Goal: Task Accomplishment & Management: Use online tool/utility

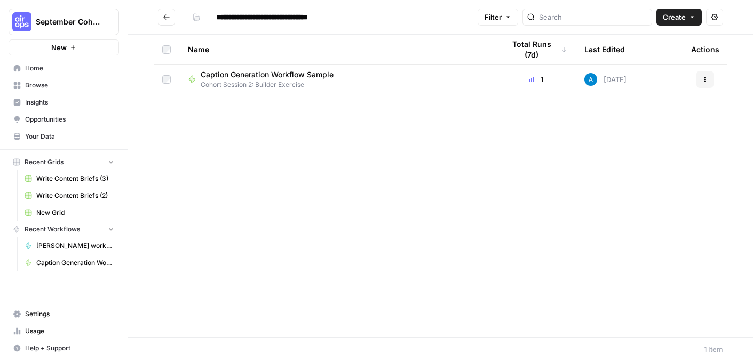
click at [252, 136] on div "Name Total Runs (7d) Last Edited Actions Caption Generation Workflow Sample Coh…" at bounding box center [440, 186] width 625 height 303
click at [167, 21] on button "Go back" at bounding box center [166, 17] width 17 height 17
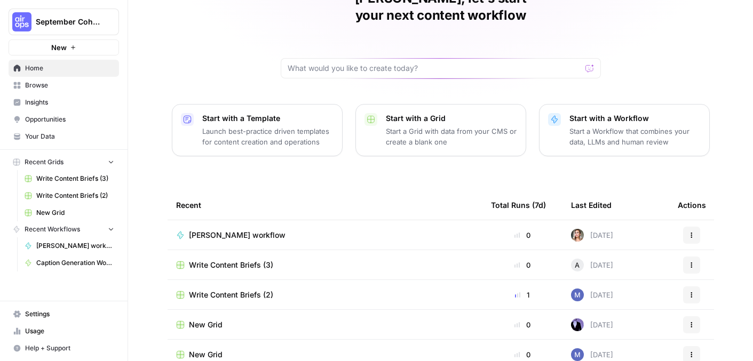
scroll to position [88, 0]
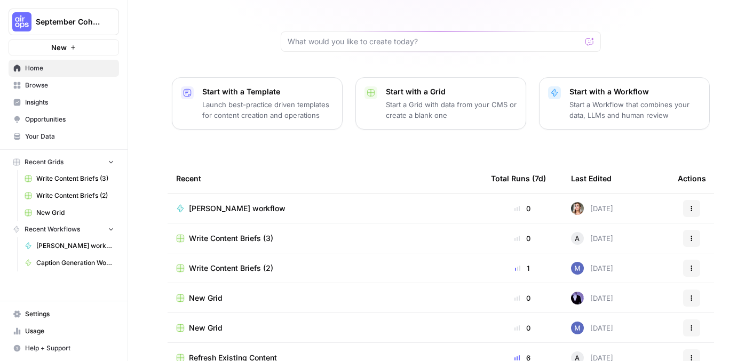
click at [50, 89] on span "Browse" at bounding box center [69, 86] width 89 height 10
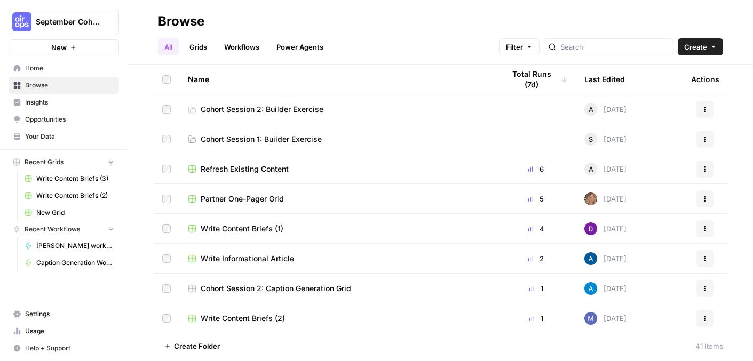
click at [294, 113] on span "Cohort Session 2: Builder Exercise" at bounding box center [262, 109] width 123 height 11
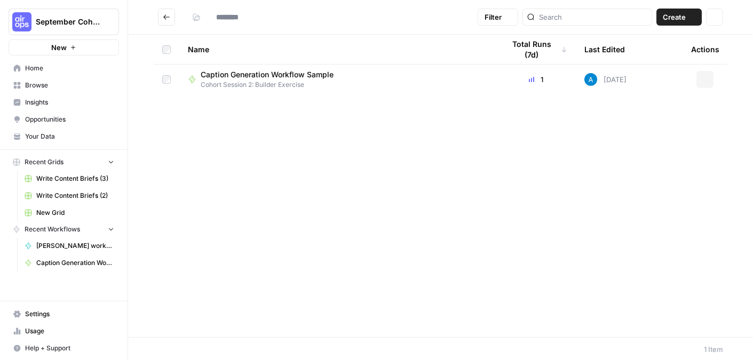
type input "**********"
click at [228, 80] on span "Cohort Session 2: Builder Exercise" at bounding box center [271, 85] width 141 height 10
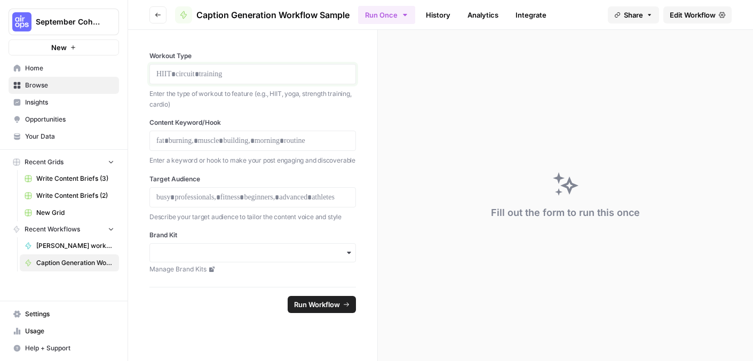
click at [199, 73] on p at bounding box center [252, 74] width 193 height 11
click at [321, 304] on span "Run Workflow" at bounding box center [317, 304] width 46 height 11
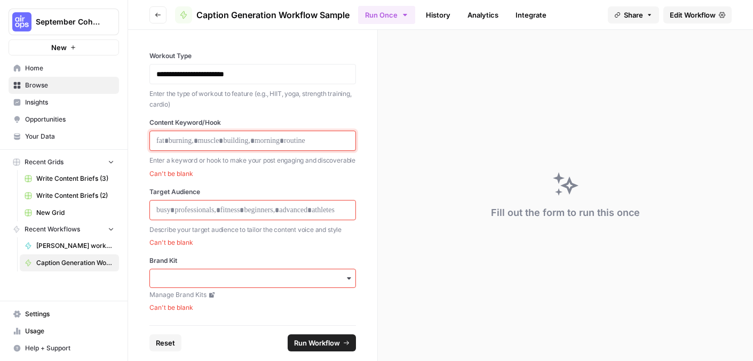
click at [235, 139] on p at bounding box center [252, 141] width 193 height 11
click at [149, 15] on button "Go back" at bounding box center [157, 14] width 17 height 17
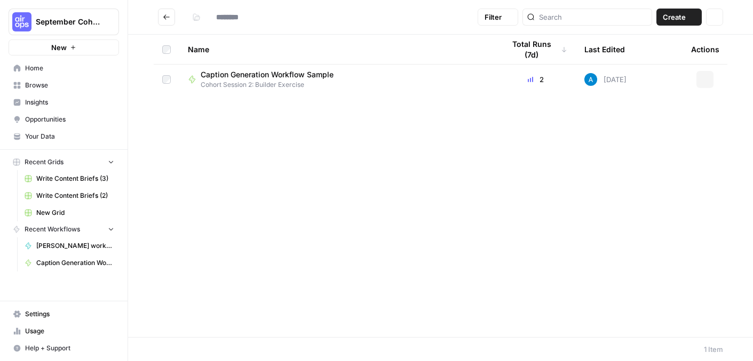
type input "**********"
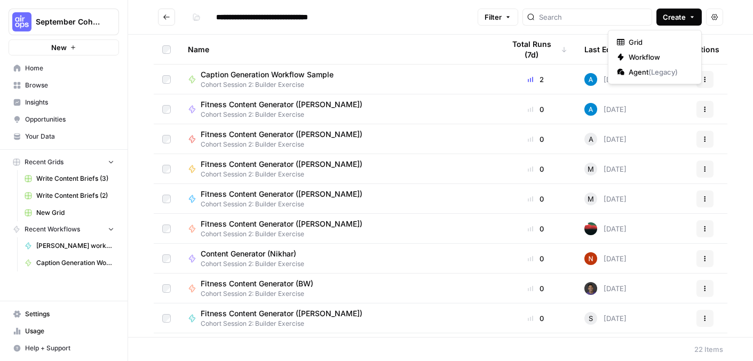
click at [690, 15] on icon "button" at bounding box center [692, 17] width 6 height 6
click at [663, 57] on span "Workflow" at bounding box center [659, 57] width 60 height 11
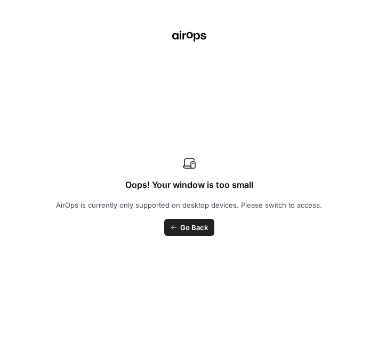
click at [187, 230] on span "Go Back" at bounding box center [194, 227] width 28 height 11
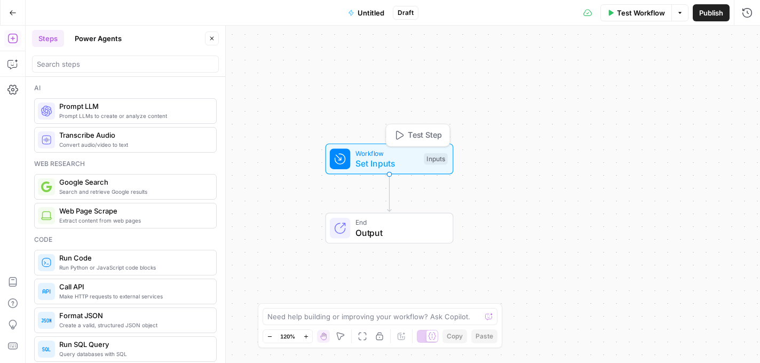
click at [367, 167] on span "Set Inputs" at bounding box center [387, 163] width 64 height 13
click at [370, 162] on span "Set Inputs" at bounding box center [387, 163] width 64 height 13
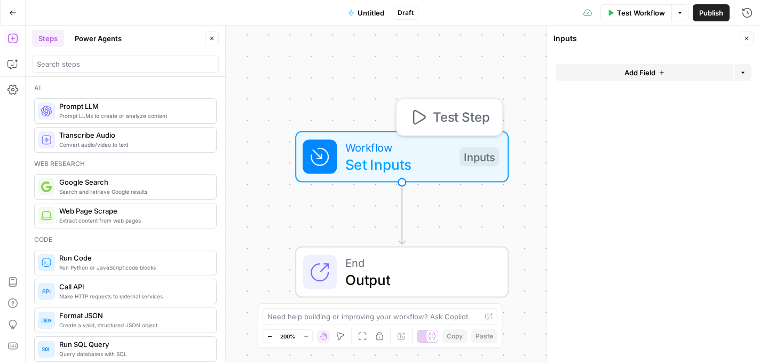
click at [374, 165] on span "Set Inputs" at bounding box center [398, 164] width 106 height 21
click at [98, 35] on button "Power Agents" at bounding box center [98, 38] width 60 height 17
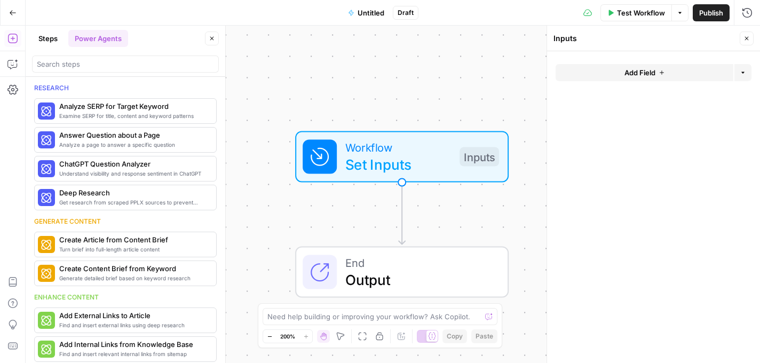
click at [51, 38] on button "Steps" at bounding box center [48, 38] width 32 height 17
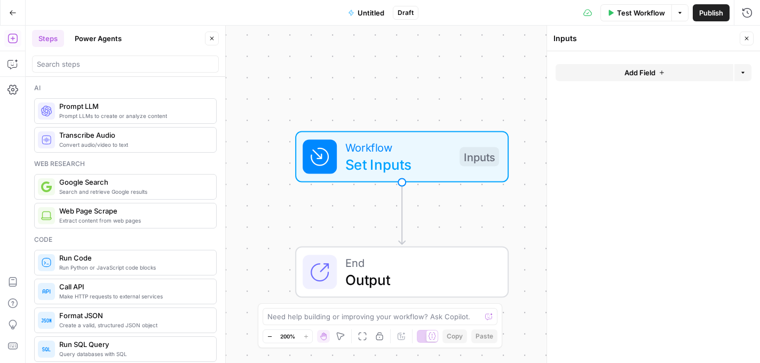
click at [267, 336] on icon "button" at bounding box center [270, 337] width 6 height 6
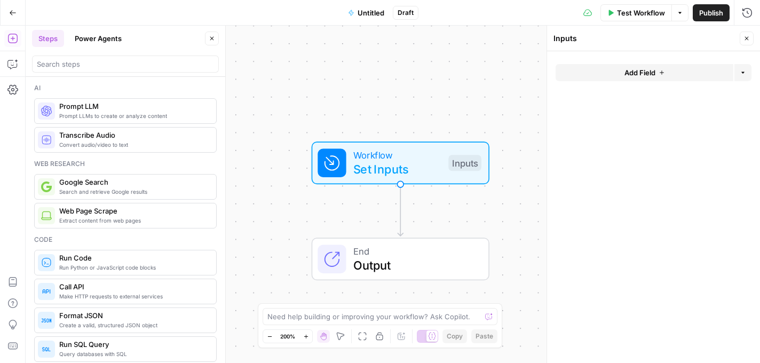
click at [270, 336] on icon "button" at bounding box center [270, 337] width 6 height 6
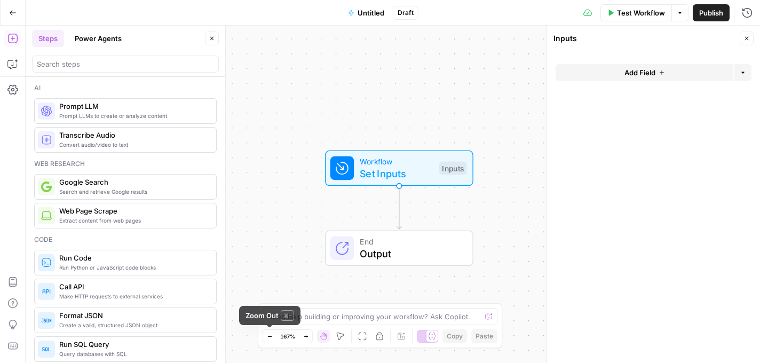
click at [270, 337] on icon "button" at bounding box center [270, 337] width 6 height 6
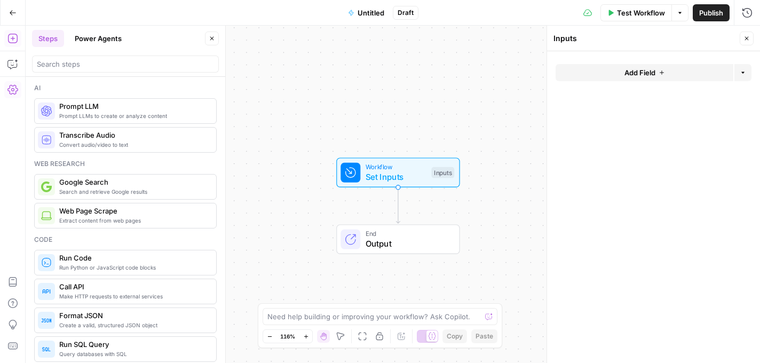
click at [15, 91] on icon "button" at bounding box center [12, 89] width 11 height 11
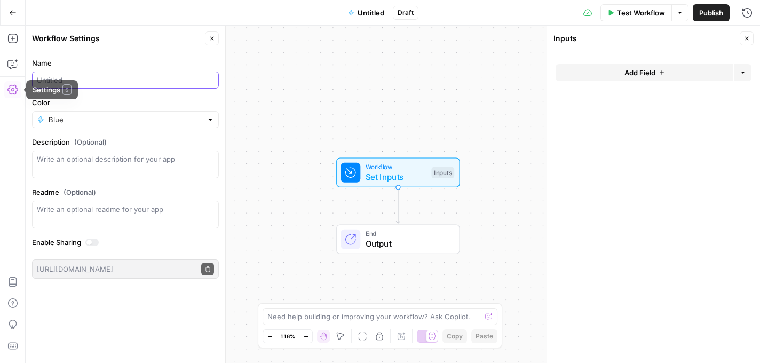
click at [77, 83] on input "Name" at bounding box center [125, 80] width 177 height 11
type input "Fitness content generator"
click at [708, 12] on span "Publish" at bounding box center [711, 12] width 24 height 11
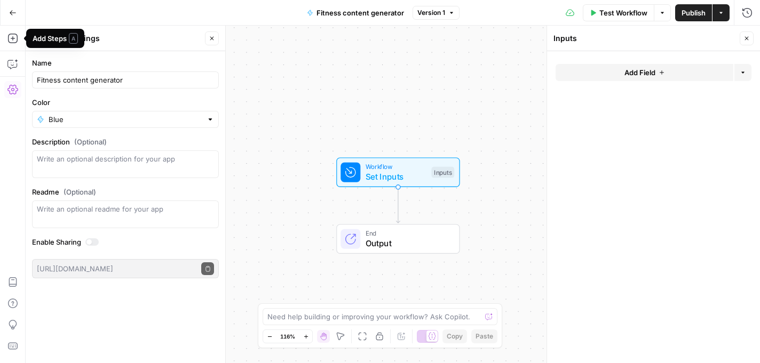
click at [14, 12] on icon "button" at bounding box center [13, 12] width 6 height 5
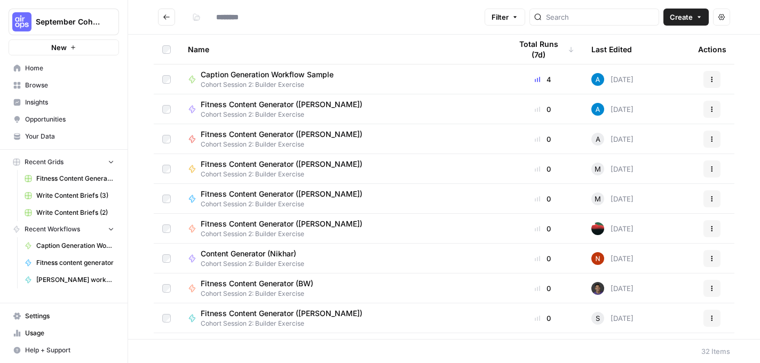
type input "**********"
click at [61, 89] on span "Browse" at bounding box center [69, 86] width 89 height 10
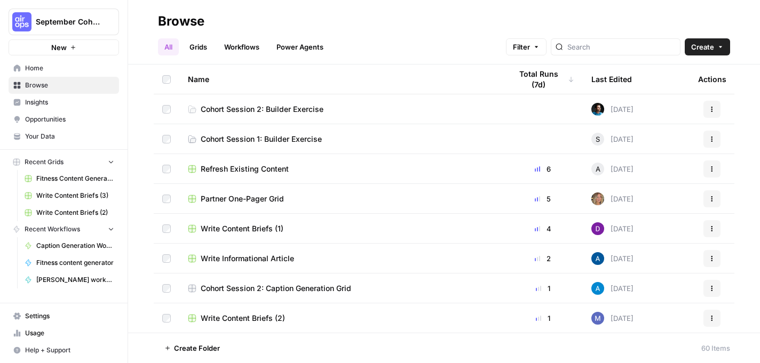
click at [725, 49] on button "Create" at bounding box center [707, 46] width 45 height 17
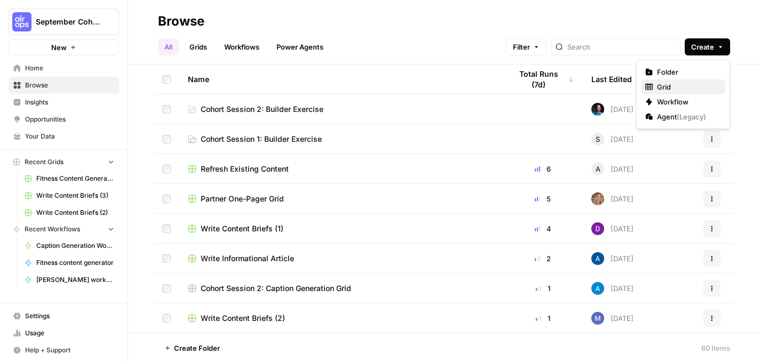
click at [674, 89] on span "Grid" at bounding box center [687, 87] width 60 height 11
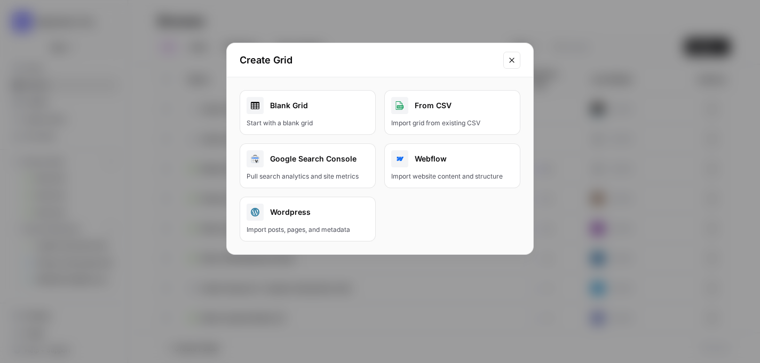
click at [307, 117] on link "Blank Grid Start with a blank grid" at bounding box center [308, 112] width 136 height 45
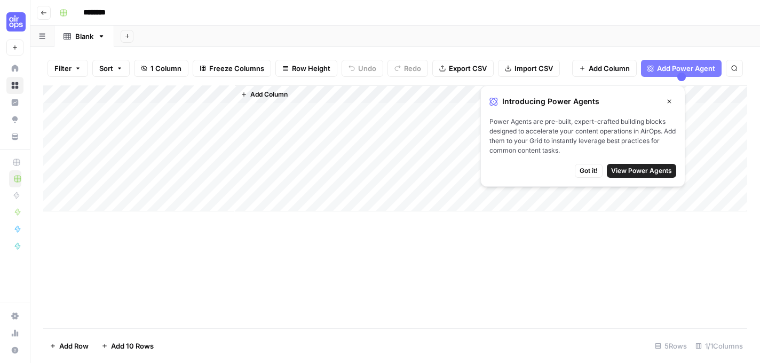
click at [79, 41] on div "Blank" at bounding box center [84, 36] width 18 height 11
type input "*"
type input "**********"
click at [174, 259] on div "Add Column" at bounding box center [395, 206] width 704 height 243
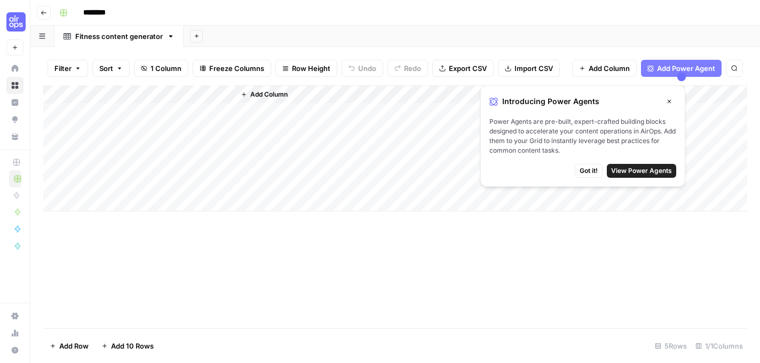
click at [534, 68] on span "Import CSV" at bounding box center [534, 68] width 38 height 11
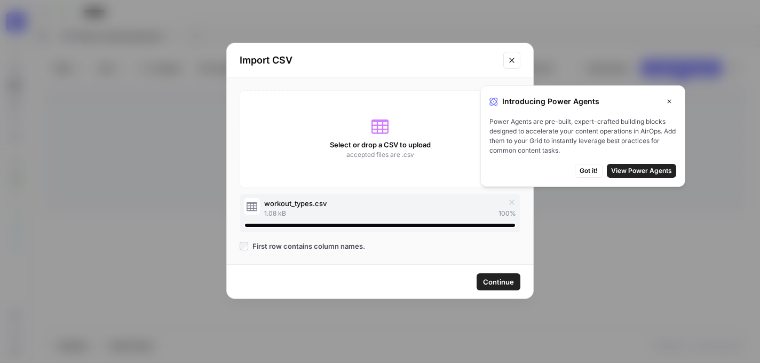
click at [670, 99] on icon "button" at bounding box center [669, 101] width 6 height 6
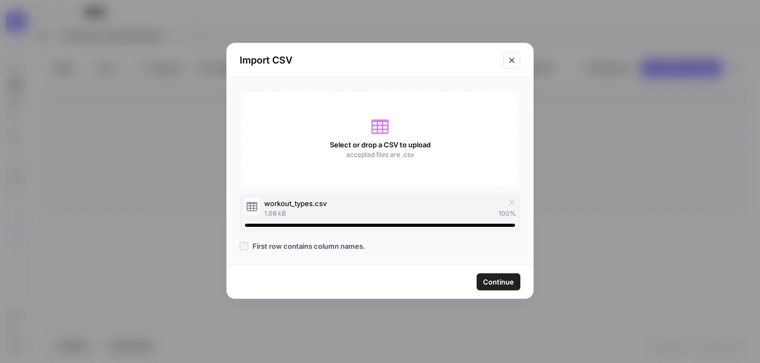
click at [500, 276] on span "Continue" at bounding box center [498, 281] width 31 height 11
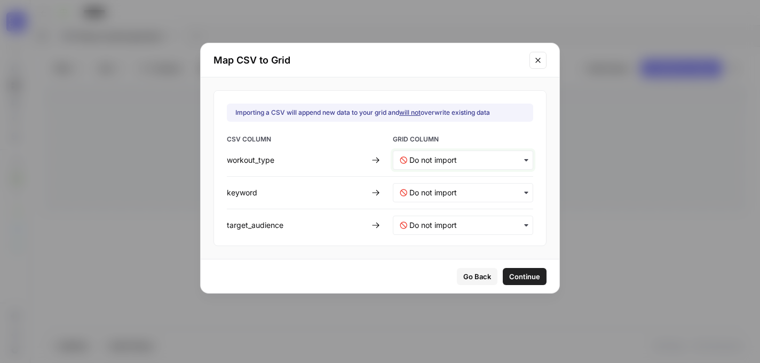
click at [442, 161] on input "text" at bounding box center [467, 160] width 117 height 11
click at [452, 206] on span "Create new column" at bounding box center [438, 208] width 59 height 10
click at [446, 193] on input "text" at bounding box center [467, 192] width 117 height 11
click at [441, 239] on span "Create new column" at bounding box center [438, 240] width 59 height 10
click at [434, 225] on input "text" at bounding box center [467, 225] width 117 height 11
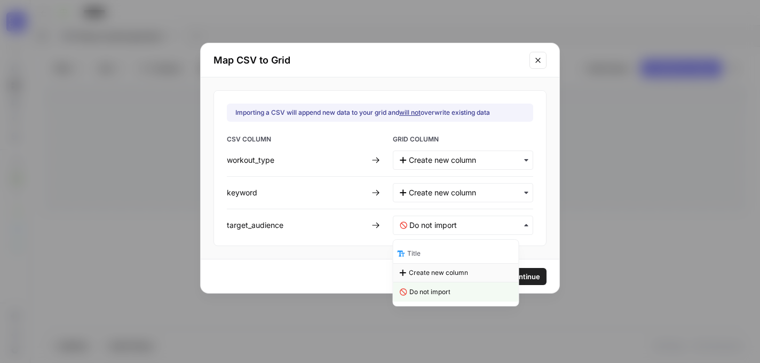
click at [437, 272] on span "Create new column" at bounding box center [438, 273] width 59 height 10
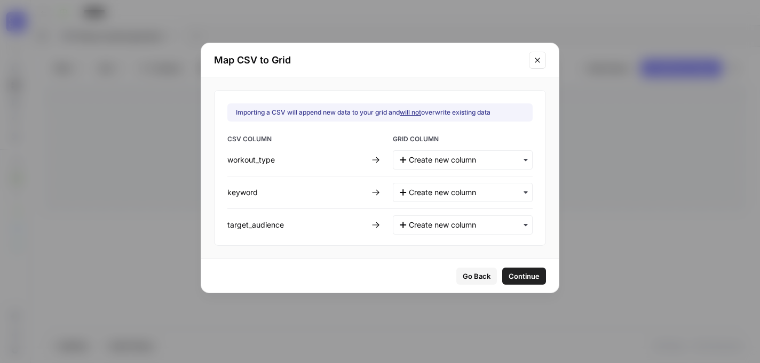
click at [516, 276] on span "Continue" at bounding box center [524, 276] width 31 height 11
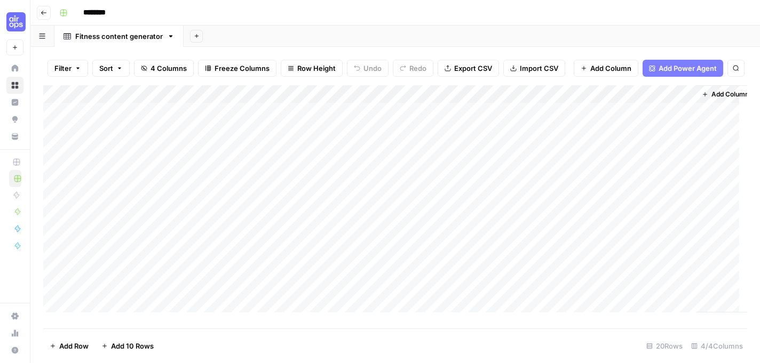
click at [65, 118] on div "Add Column" at bounding box center [395, 202] width 704 height 235
click at [57, 119] on div "Add Column" at bounding box center [395, 202] width 704 height 235
click at [57, 195] on div "Add Column" at bounding box center [395, 202] width 704 height 235
click at [74, 342] on span "Delete 5 Rows" at bounding box center [74, 346] width 48 height 11
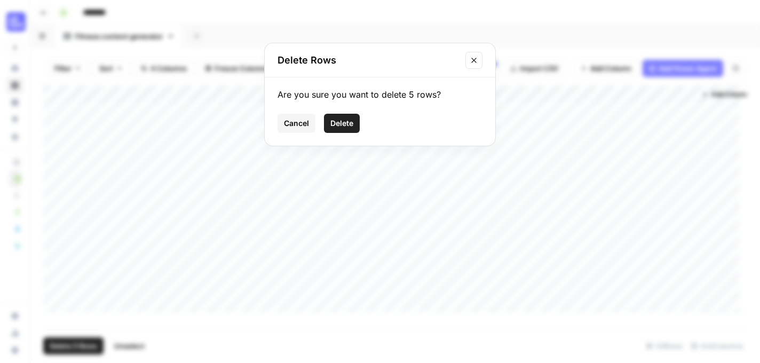
click at [355, 127] on button "Delete" at bounding box center [342, 123] width 36 height 19
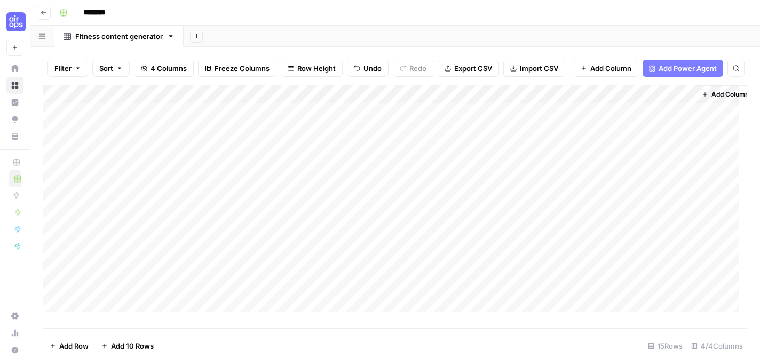
click at [115, 101] on div "Add Column" at bounding box center [395, 202] width 704 height 235
click at [124, 246] on span "Remove Column" at bounding box center [147, 246] width 93 height 11
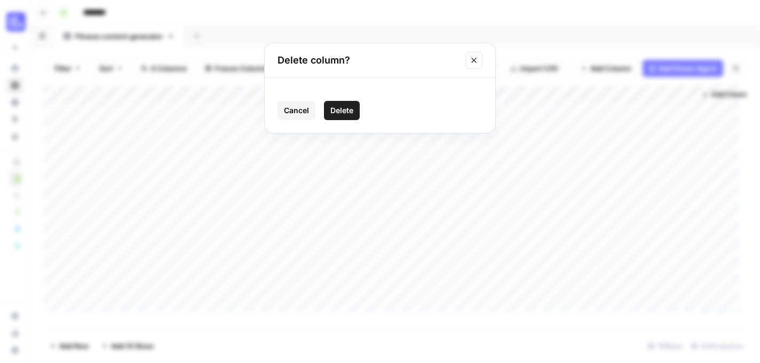
click at [346, 110] on span "Delete" at bounding box center [341, 110] width 23 height 11
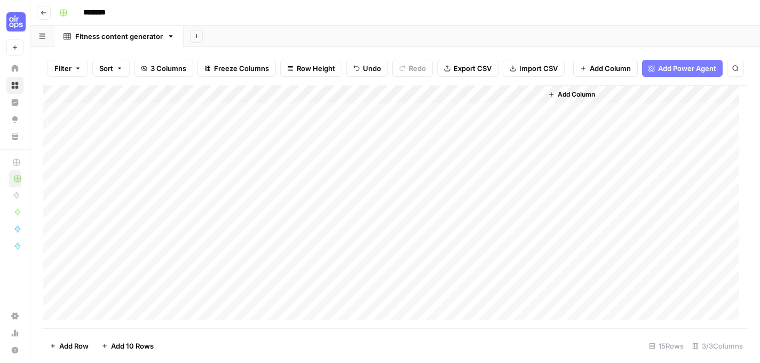
click at [46, 17] on button "Go back" at bounding box center [44, 13] width 14 height 14
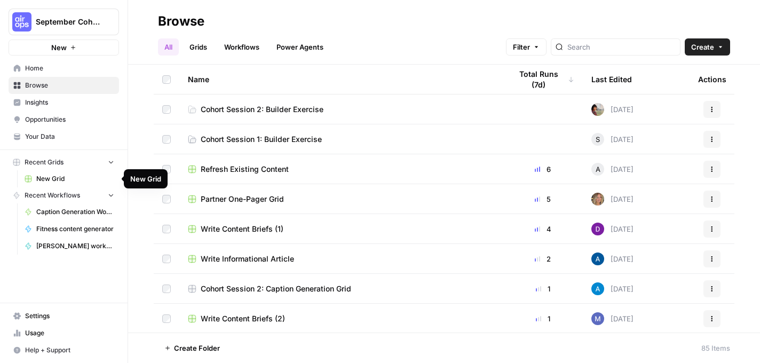
click at [61, 177] on span "New Grid" at bounding box center [75, 179] width 78 height 10
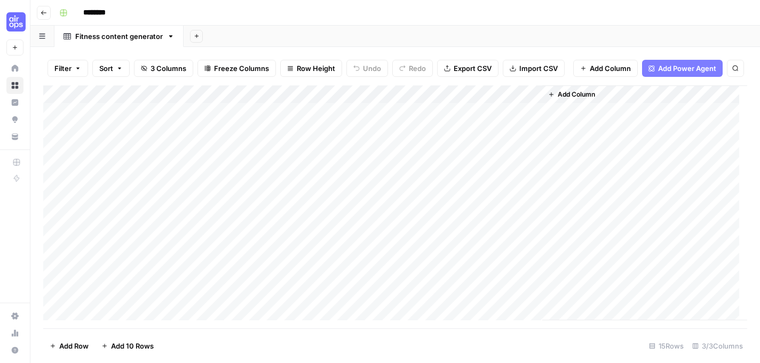
click at [196, 35] on icon "button" at bounding box center [197, 36] width 6 height 6
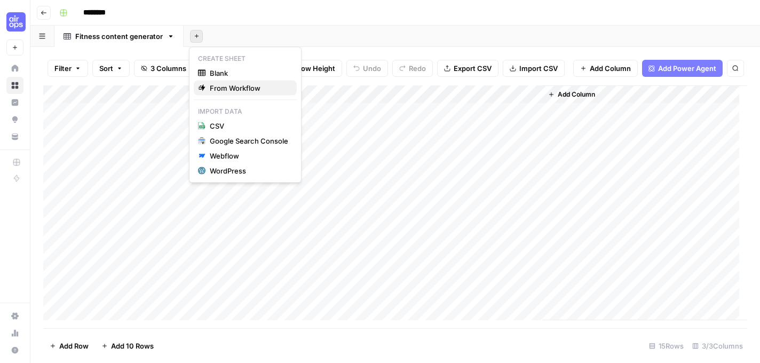
click at [231, 89] on span "From Workflow" at bounding box center [249, 88] width 78 height 11
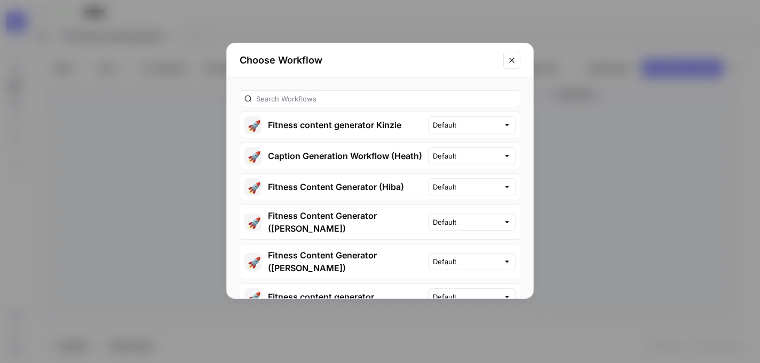
click at [344, 128] on button "🚀 Fitness content generator Kinzie" at bounding box center [334, 125] width 188 height 26
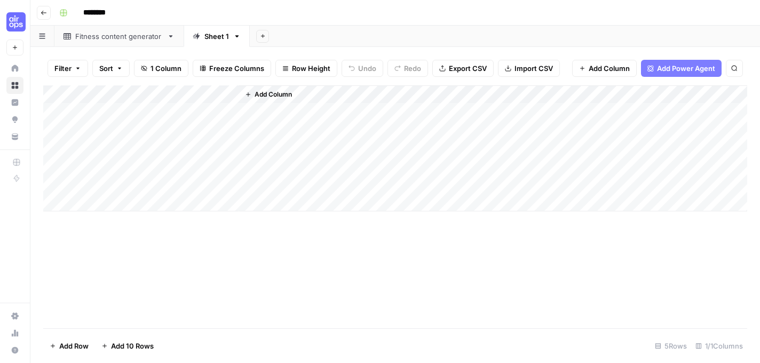
click at [101, 37] on div "Fitness content generator" at bounding box center [119, 36] width 88 height 11
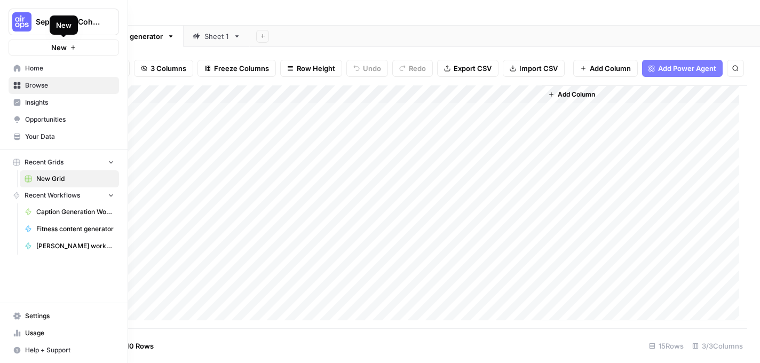
click at [42, 68] on span "Home" at bounding box center [69, 69] width 89 height 10
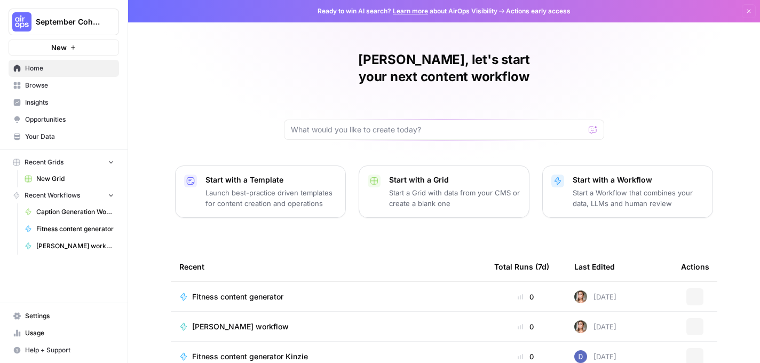
click at [45, 85] on span "Browse" at bounding box center [69, 86] width 89 height 10
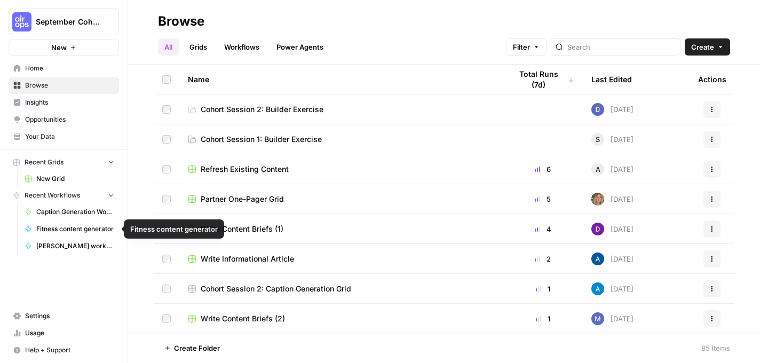
click at [66, 230] on span "Fitness content generator" at bounding box center [75, 229] width 78 height 10
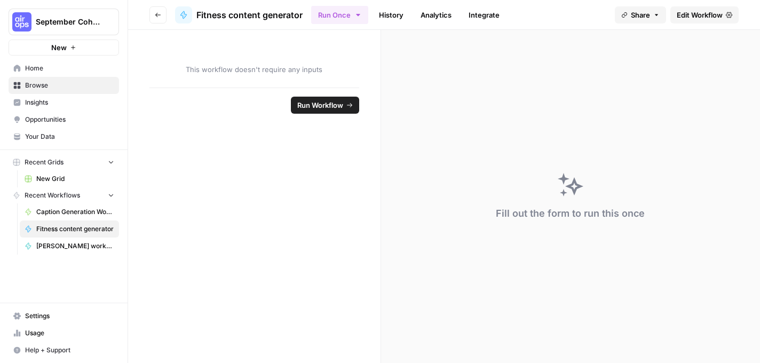
click at [45, 66] on span "Home" at bounding box center [69, 69] width 89 height 10
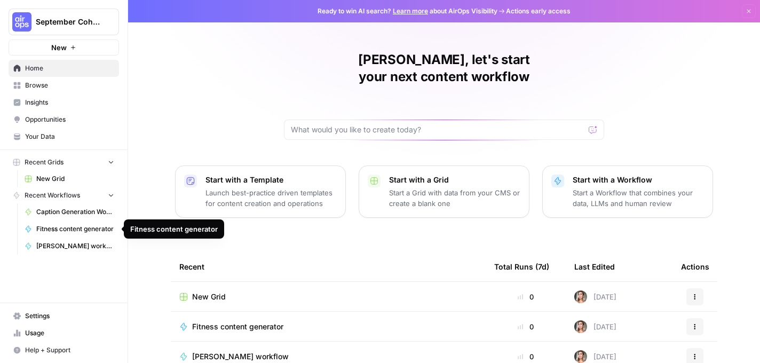
click at [53, 228] on span "Fitness content generator" at bounding box center [75, 229] width 78 height 10
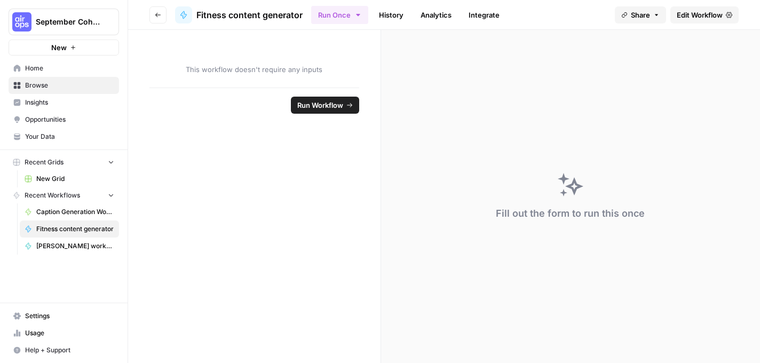
click at [340, 109] on span "Run Workflow" at bounding box center [320, 105] width 46 height 11
click at [285, 75] on div "This workflow doesn't require any inputs" at bounding box center [254, 59] width 252 height 58
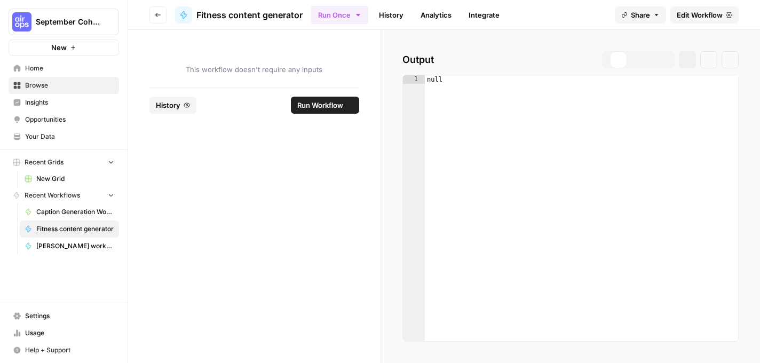
click at [177, 105] on span "History" at bounding box center [168, 105] width 25 height 11
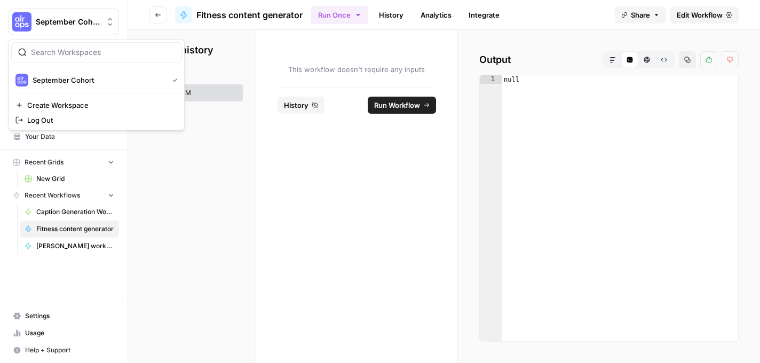
click at [68, 26] on span "September Cohort" at bounding box center [68, 22] width 65 height 11
click at [67, 78] on span "September Cohort" at bounding box center [98, 80] width 131 height 11
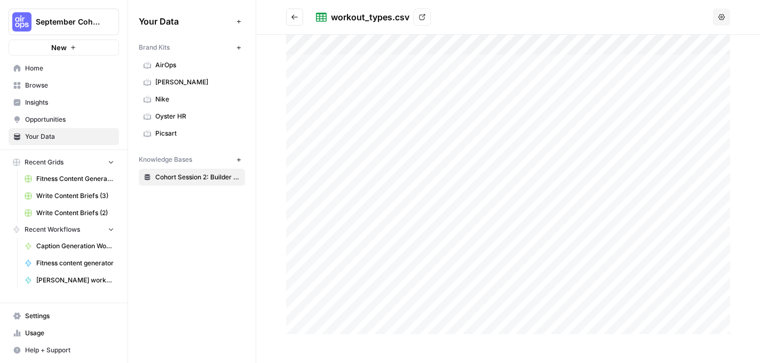
click at [722, 18] on icon "button" at bounding box center [721, 17] width 6 height 6
click at [571, 11] on div "workout_types.csv View" at bounding box center [512, 17] width 393 height 17
click at [420, 15] on icon at bounding box center [423, 17] width 6 height 6
click at [60, 179] on span "Fitness Content Generator" at bounding box center [75, 179] width 78 height 10
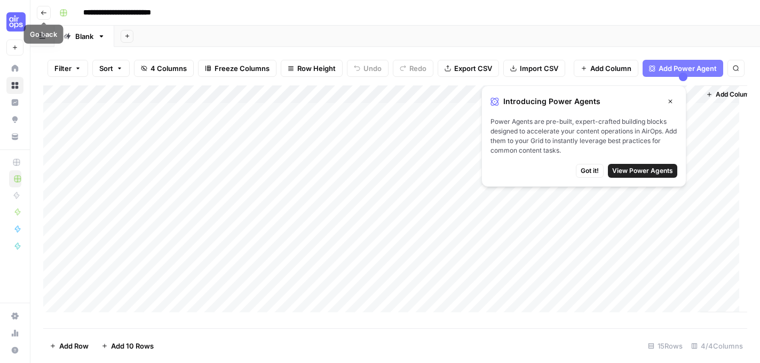
click at [47, 12] on button "Go back" at bounding box center [44, 13] width 14 height 14
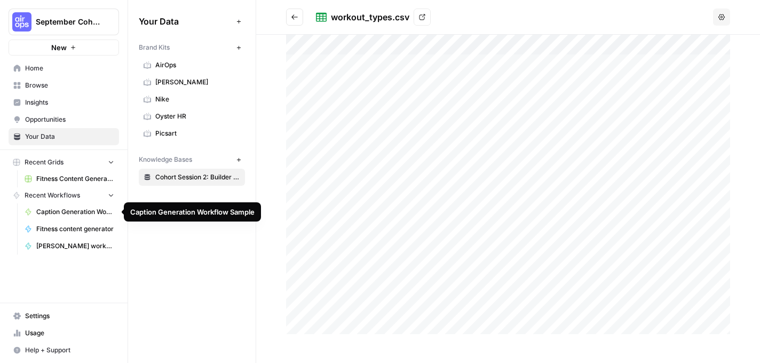
click at [68, 215] on span "Caption Generation Workflow Sample" at bounding box center [75, 212] width 78 height 10
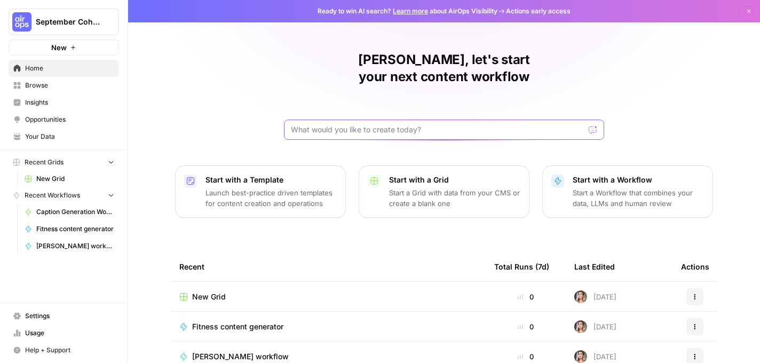
click at [338, 124] on input "text" at bounding box center [438, 129] width 294 height 11
click at [324, 124] on input "text" at bounding box center [438, 129] width 294 height 11
type input "I want to make a workflow where I can input 5 news articles and turn it into a …"
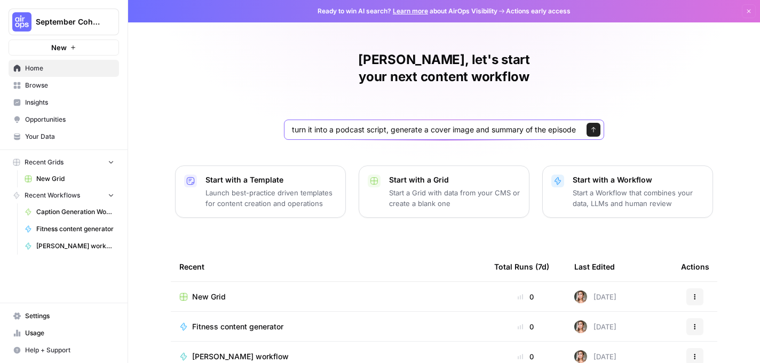
click button "Send" at bounding box center [594, 130] width 14 height 14
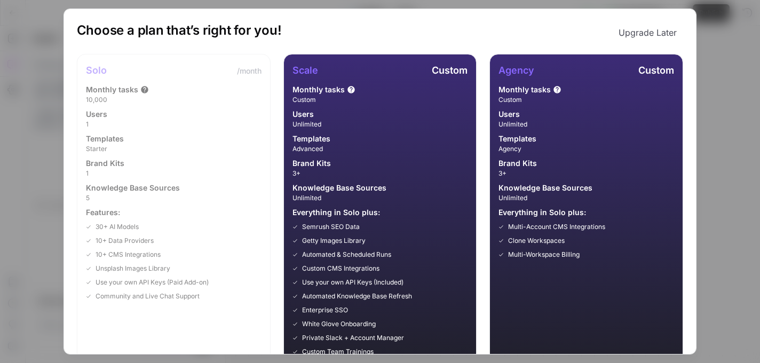
click at [645, 31] on button "Upgrade Later" at bounding box center [647, 32] width 71 height 21
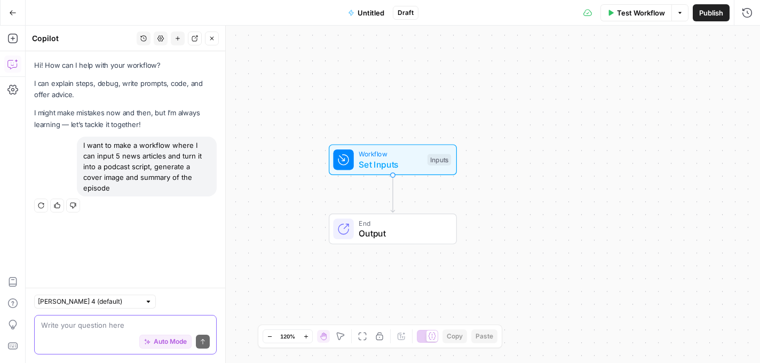
click at [77, 330] on textarea at bounding box center [125, 325] width 169 height 11
click at [13, 14] on icon "button" at bounding box center [12, 12] width 7 height 7
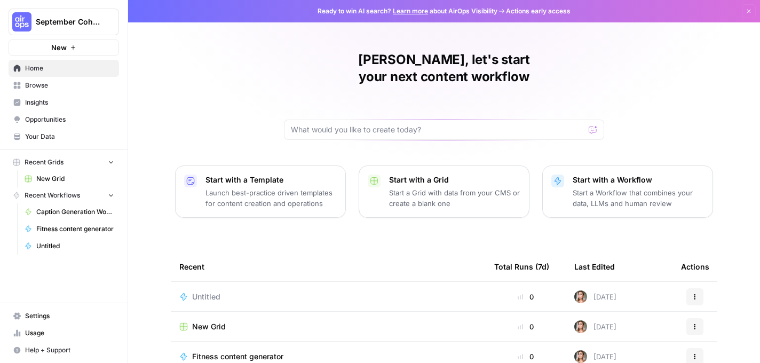
click at [58, 228] on span "Fitness content generator" at bounding box center [75, 229] width 78 height 10
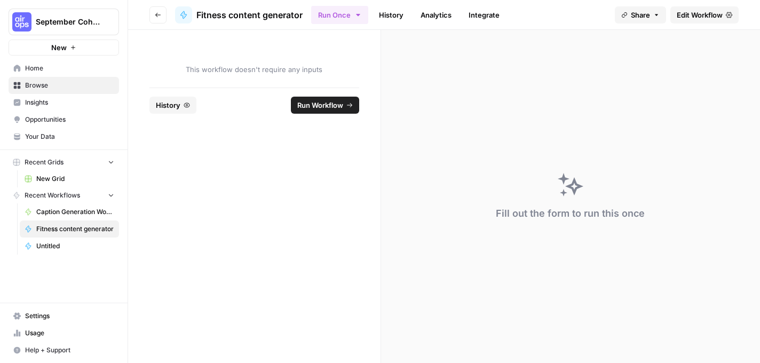
click at [52, 68] on span "Home" at bounding box center [69, 69] width 89 height 10
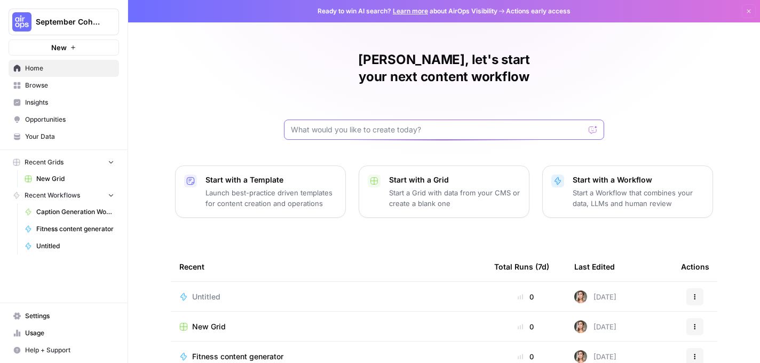
click at [333, 124] on input "text" at bounding box center [438, 129] width 294 height 11
paste input "Create a workflow with three inputs: workout_type, keyword, target_audience. Th…"
type input "Create a workflow with three inputs: workout_type, keyword, target_audience. Th…"
click at [590, 127] on icon "submit" at bounding box center [593, 130] width 6 height 6
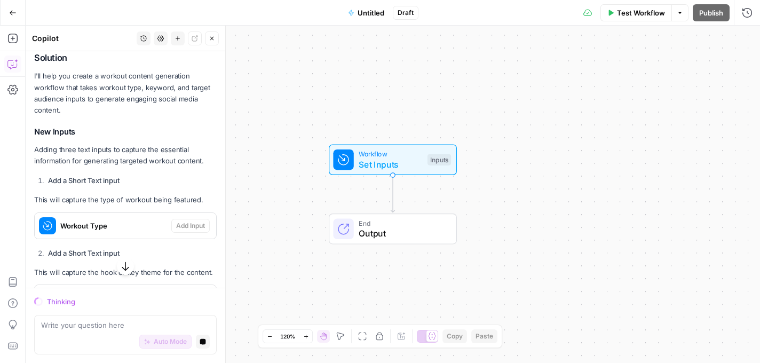
scroll to position [216, 0]
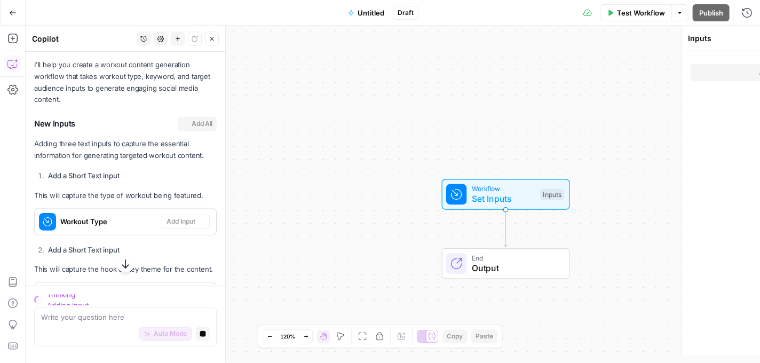
drag, startPoint x: 88, startPoint y: 142, endPoint x: 131, endPoint y: 153, distance: 45.1
click at [131, 153] on p "Adding three text inputs to capture the essential information for generating ta…" at bounding box center [125, 149] width 183 height 23
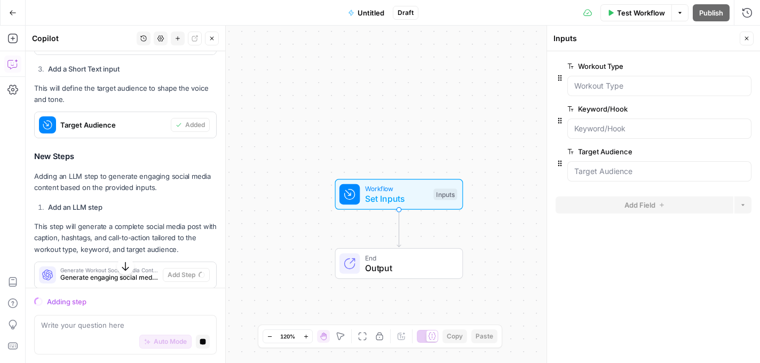
scroll to position [484, 0]
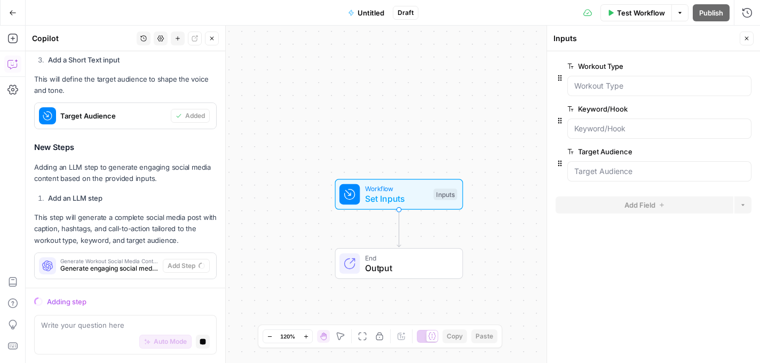
click at [71, 330] on div "Auto Mode Stop generating" at bounding box center [125, 341] width 169 height 23
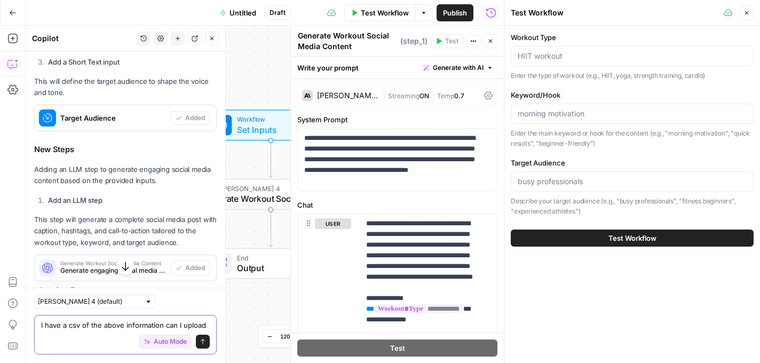
scroll to position [529, 0]
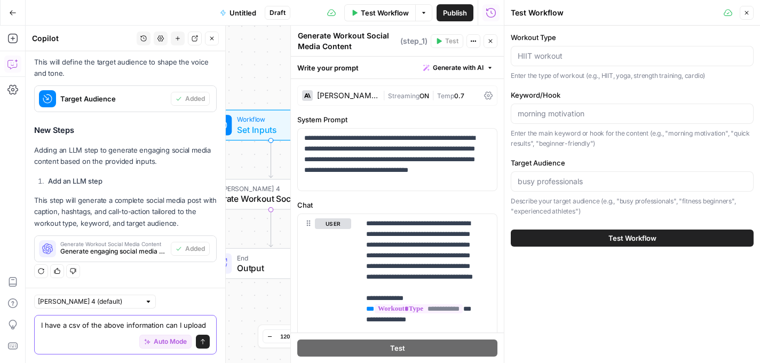
type textarea "I have a csv of the above information can I upload"
click at [78, 326] on textarea "I have a csv of the above information can I upload" at bounding box center [125, 325] width 169 height 11
click at [201, 343] on icon "submit" at bounding box center [203, 341] width 4 height 5
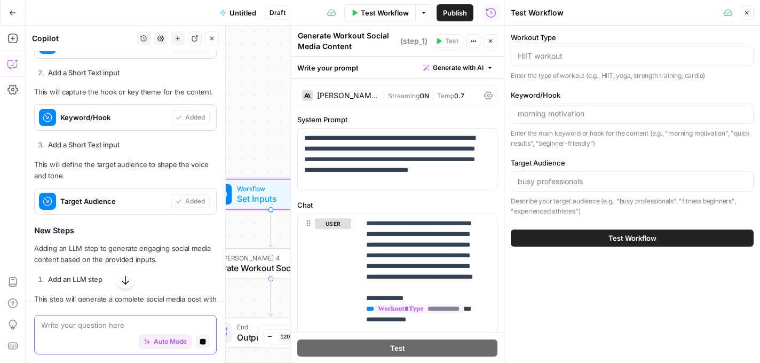
scroll to position [613, 0]
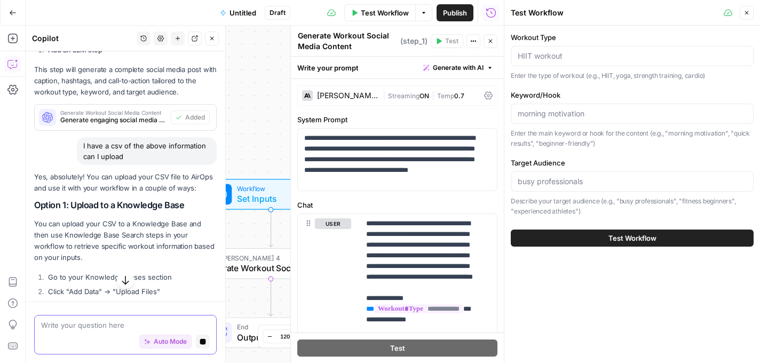
click at [750, 11] on button "Close" at bounding box center [747, 13] width 14 height 14
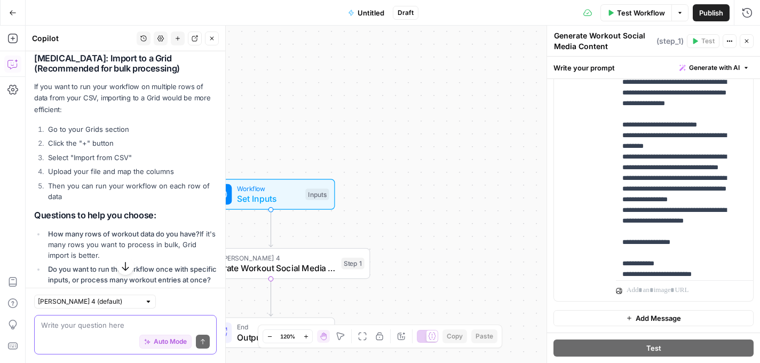
scroll to position [986, 0]
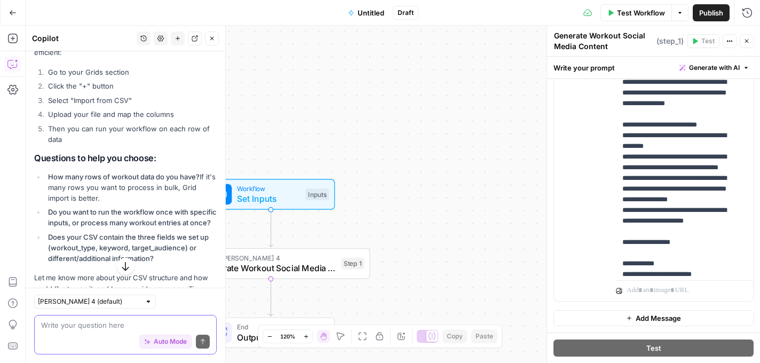
click at [352, 132] on div "Workflow Set Inputs Inputs LLM · [PERSON_NAME] 4 Generate Workout Social Media …" at bounding box center [393, 194] width 734 height 337
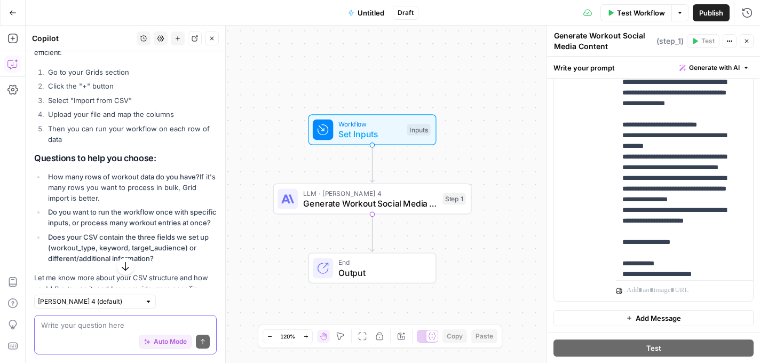
drag, startPoint x: 276, startPoint y: 133, endPoint x: 356, endPoint y: 54, distance: 112.1
click at [356, 54] on div "Workflow Set Inputs Inputs LLM · [PERSON_NAME] 4 Generate Workout Social Media …" at bounding box center [393, 194] width 734 height 337
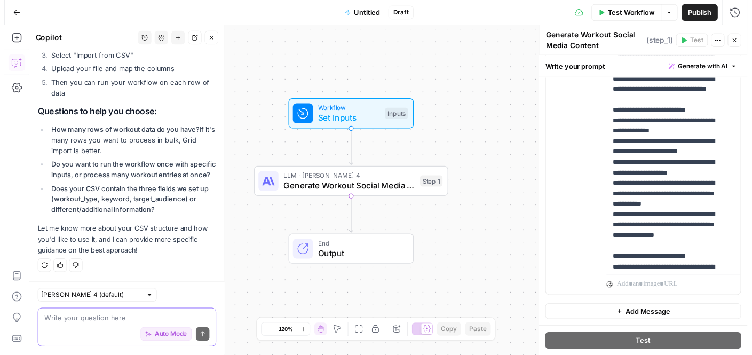
scroll to position [0, 0]
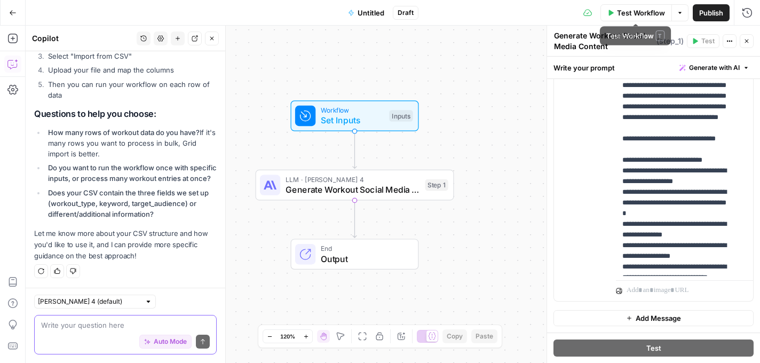
click at [639, 11] on span "Test Workflow" at bounding box center [641, 12] width 48 height 11
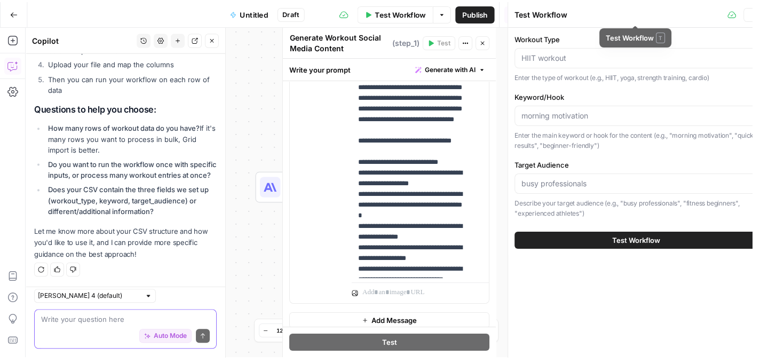
scroll to position [1064, 0]
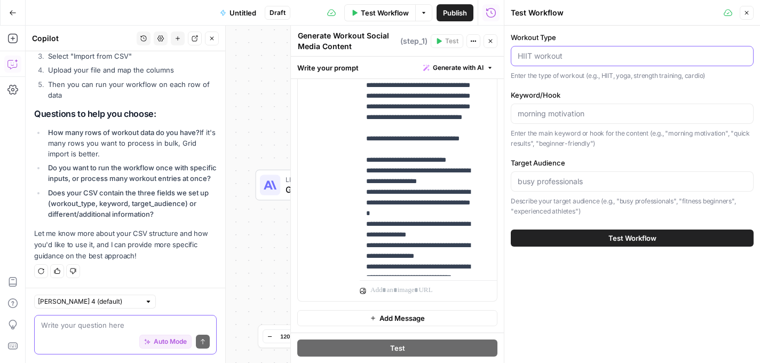
click at [558, 56] on input "Workout Type" at bounding box center [632, 56] width 229 height 11
click at [570, 178] on input "Target Audience" at bounding box center [632, 181] width 229 height 11
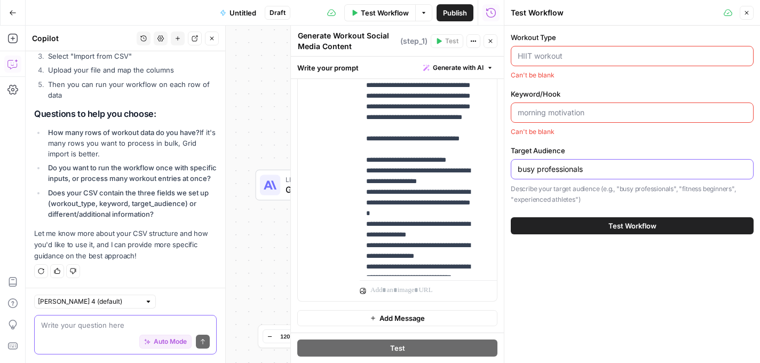
type input "busy professionals"
click at [572, 110] on input "Keyword/Hook" at bounding box center [632, 112] width 229 height 11
click at [556, 113] on input "Keyword/Hook" at bounding box center [632, 112] width 229 height 11
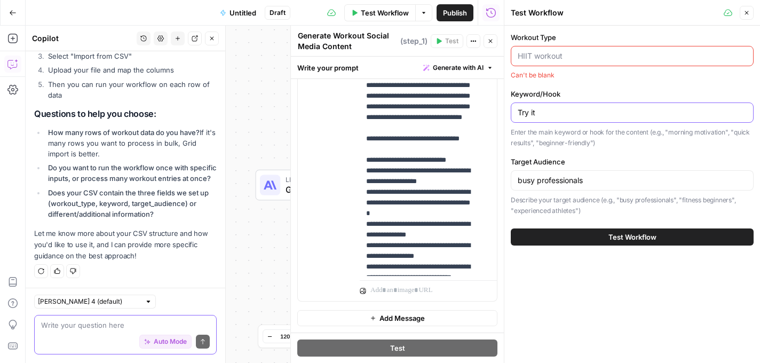
drag, startPoint x: 531, startPoint y: 116, endPoint x: 497, endPoint y: 116, distance: 33.6
click at [497, 116] on body "September Cohort New Home Browse Insights Opportunities Your Data Recent Grids …" at bounding box center [380, 181] width 760 height 363
type input "Try it"
click at [544, 58] on input "Workout Type" at bounding box center [632, 56] width 229 height 11
type input "T"
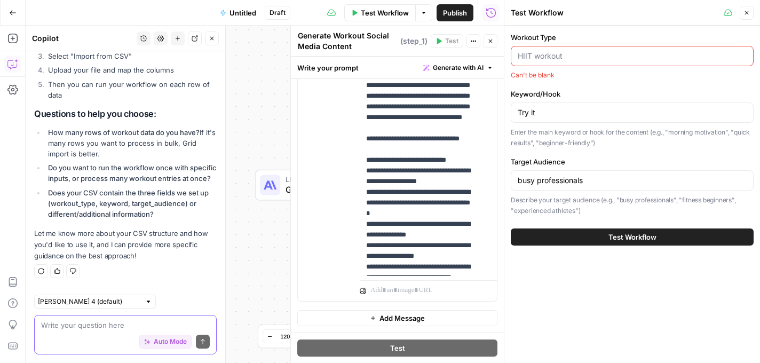
click at [555, 55] on input "Workout Type" at bounding box center [632, 56] width 229 height 11
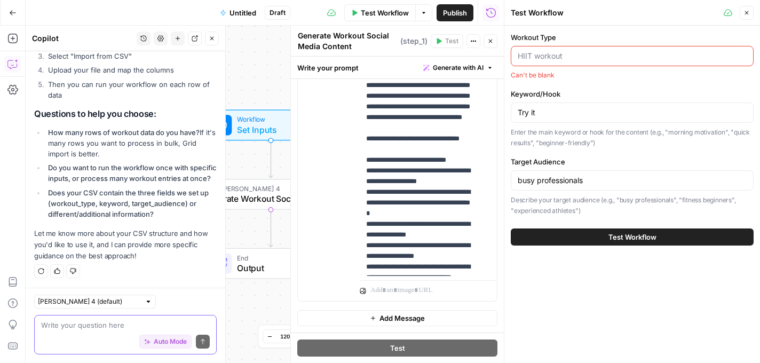
click at [533, 58] on input "Workout Type" at bounding box center [632, 56] width 229 height 11
click at [745, 15] on icon "button" at bounding box center [747, 13] width 6 height 6
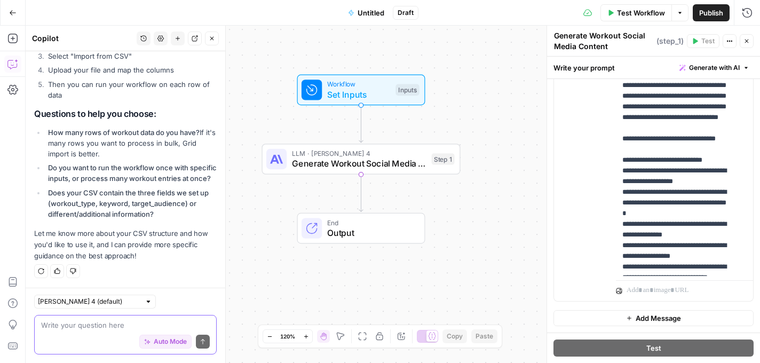
drag, startPoint x: 437, startPoint y: 133, endPoint x: 497, endPoint y: 97, distance: 70.6
click at [497, 97] on div "Workflow Set Inputs Inputs LLM · [PERSON_NAME] 4 Generate Workout Social Media …" at bounding box center [393, 194] width 734 height 337
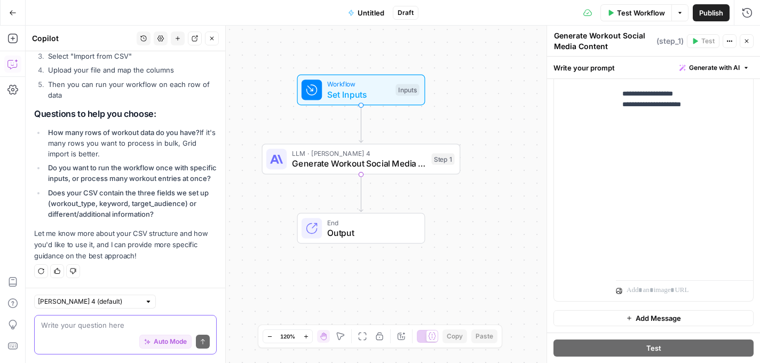
scroll to position [620, 0]
click at [358, 92] on span "Set Inputs" at bounding box center [359, 95] width 64 height 13
click at [681, 15] on icon "button" at bounding box center [680, 13] width 6 height 6
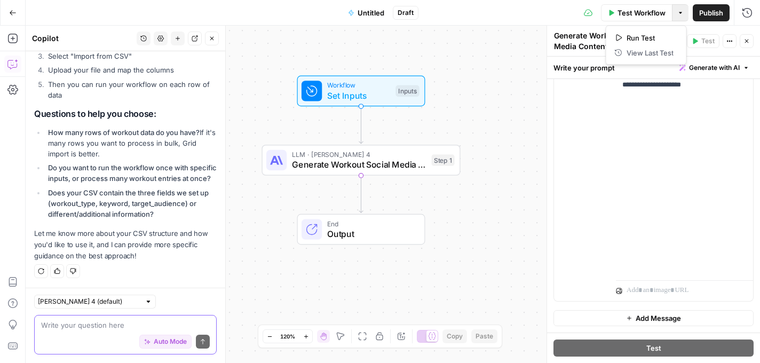
click at [514, 110] on div "Workflow Set Inputs Inputs LLM · [PERSON_NAME] 4 Generate Workout Social Media …" at bounding box center [393, 194] width 734 height 337
click at [15, 38] on icon "button" at bounding box center [12, 38] width 11 height 11
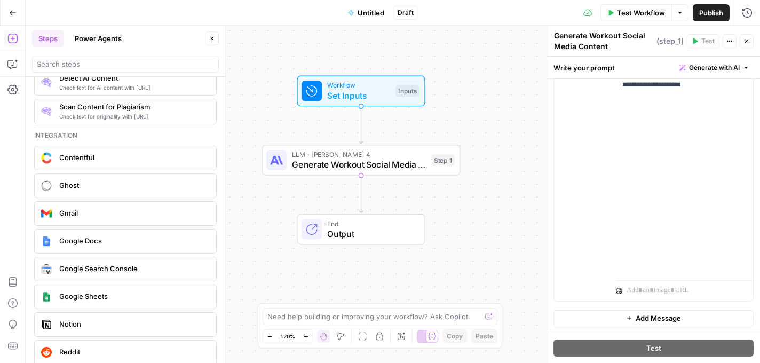
scroll to position [1822, 0]
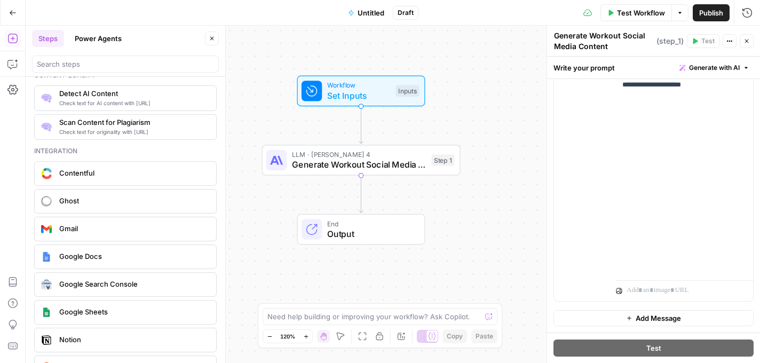
click at [93, 35] on button "Power Agents" at bounding box center [98, 38] width 60 height 17
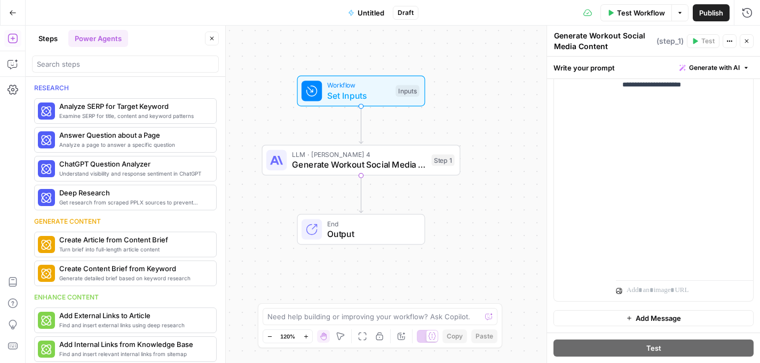
click at [17, 12] on button "Go Back" at bounding box center [12, 12] width 19 height 19
